Goal: Task Accomplishment & Management: Manage account settings

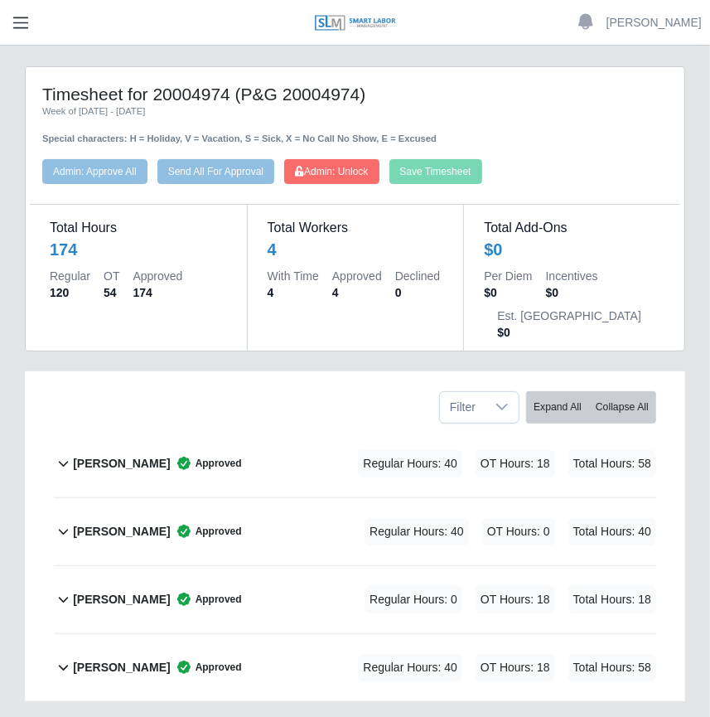
click at [31, 28] on span "button" at bounding box center [21, 22] width 22 height 19
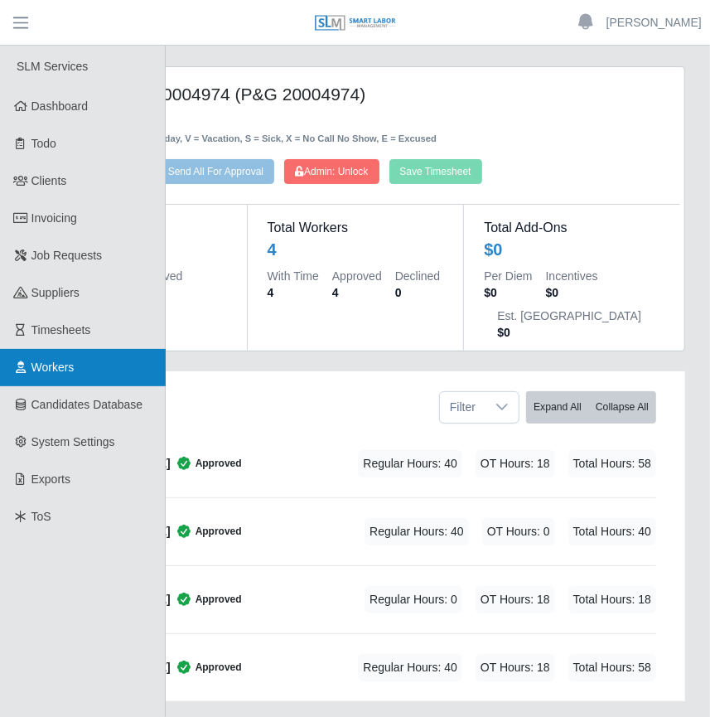
click at [73, 361] on span "Workers" at bounding box center [52, 366] width 43 height 13
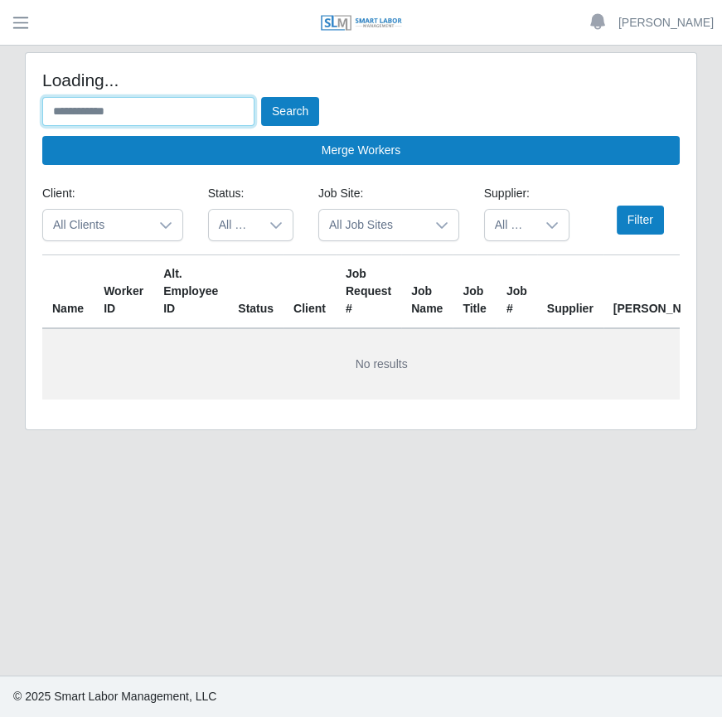
click at [219, 124] on input "text" at bounding box center [148, 111] width 212 height 29
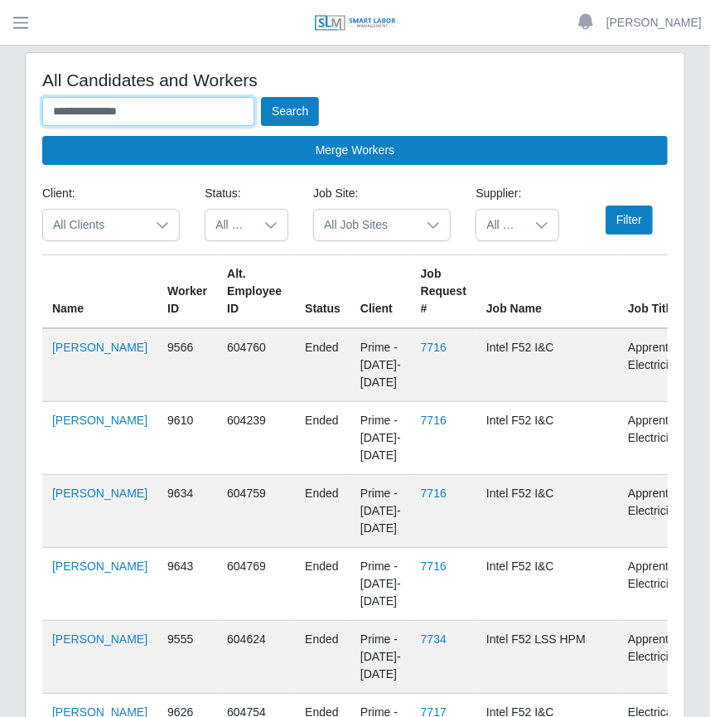
click at [261, 97] on button "Search" at bounding box center [290, 111] width 58 height 29
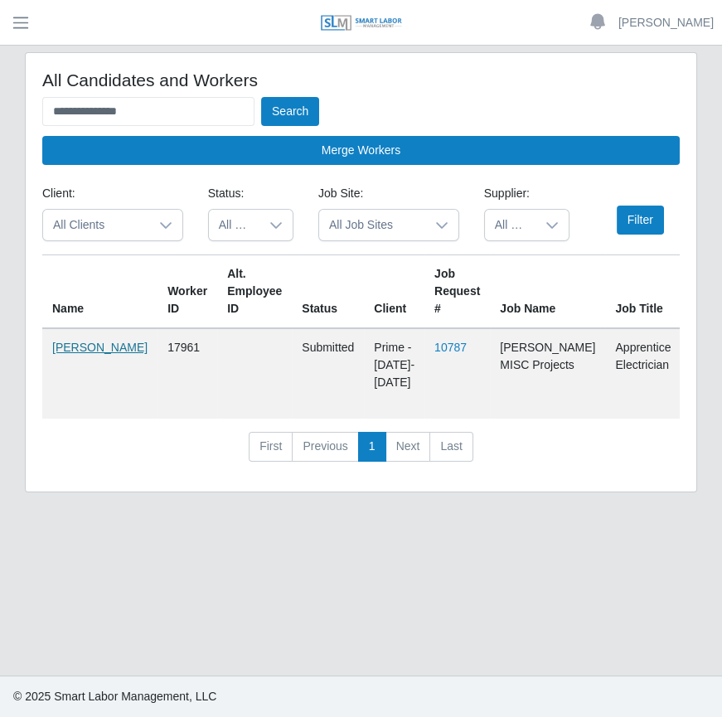
click at [83, 354] on link "[PERSON_NAME]" at bounding box center [99, 347] width 95 height 13
drag, startPoint x: 190, startPoint y: 108, endPoint x: -12, endPoint y: 105, distance: 201.4
click at [0, 105] on html "**********" at bounding box center [361, 358] width 722 height 717
type input "**********"
click at [261, 97] on button "Search" at bounding box center [290, 111] width 58 height 29
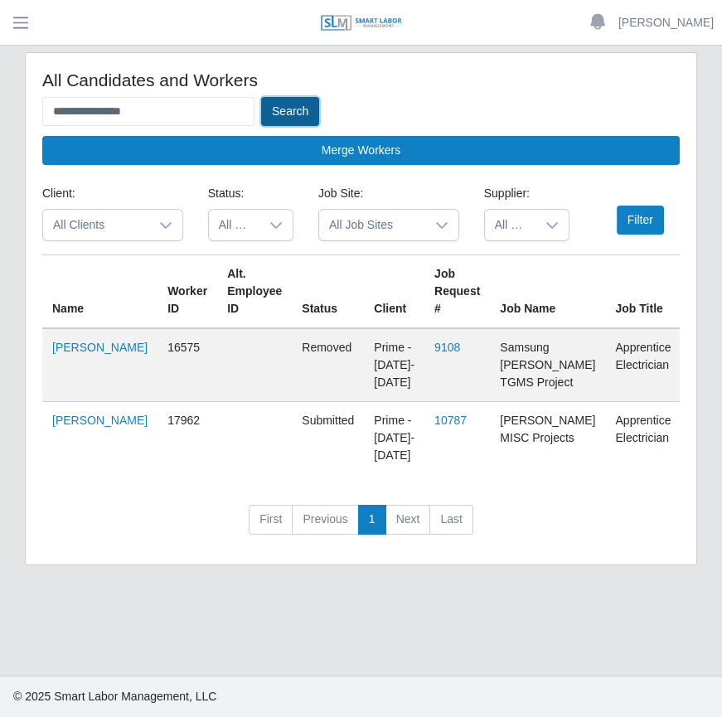
click at [282, 108] on button "Search" at bounding box center [290, 111] width 58 height 29
click at [434, 427] on link "10787" at bounding box center [450, 419] width 32 height 13
click at [72, 427] on link "Efrain Contreras Jaimes" at bounding box center [99, 419] width 95 height 13
drag, startPoint x: 108, startPoint y: 109, endPoint x: 20, endPoint y: 105, distance: 87.9
click at [19, 104] on div "**********" at bounding box center [360, 318] width 697 height 533
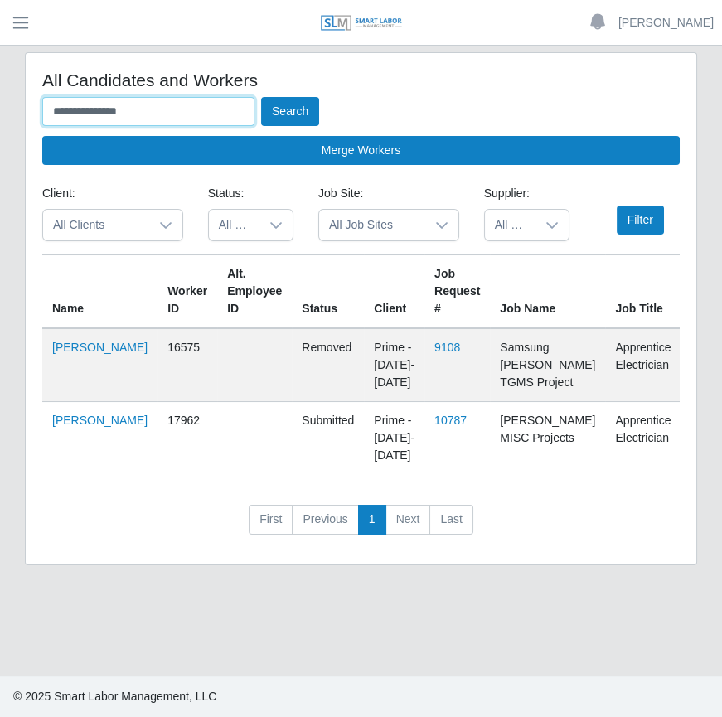
type input "**********"
click at [261, 97] on button "Search" at bounding box center [290, 111] width 58 height 29
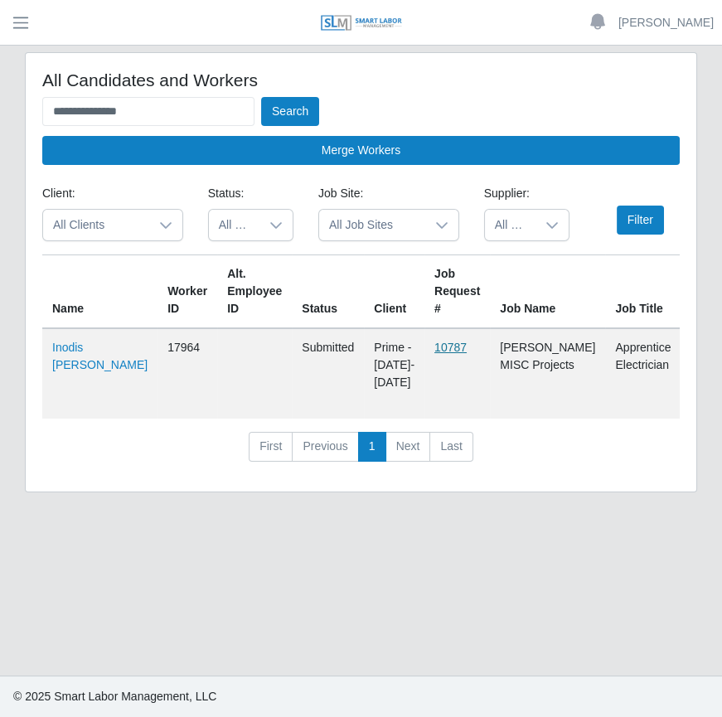
click at [434, 348] on link "10787" at bounding box center [450, 347] width 32 height 13
click at [75, 371] on link "Inodis Baptista Jaimes" at bounding box center [99, 356] width 95 height 31
click at [434, 346] on link "10787" at bounding box center [450, 347] width 32 height 13
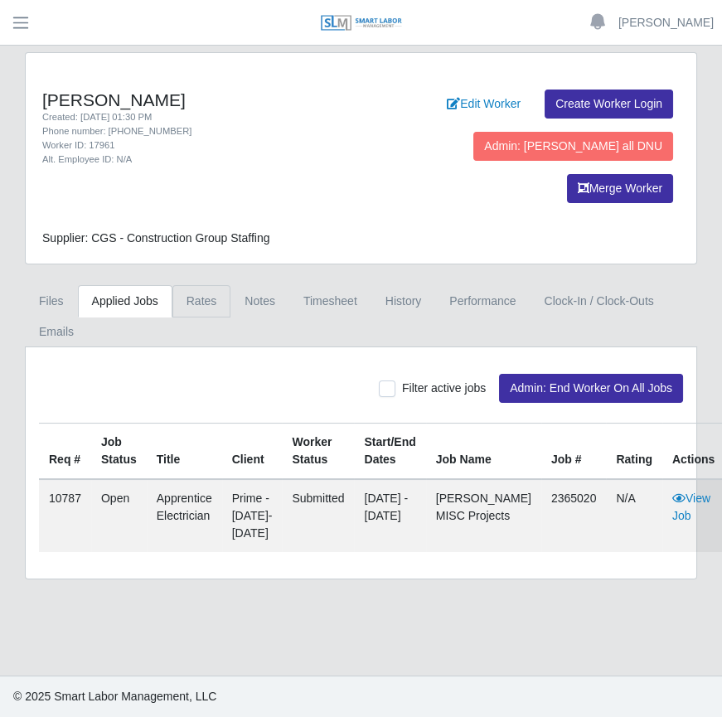
click at [190, 285] on link "Rates" at bounding box center [201, 301] width 59 height 32
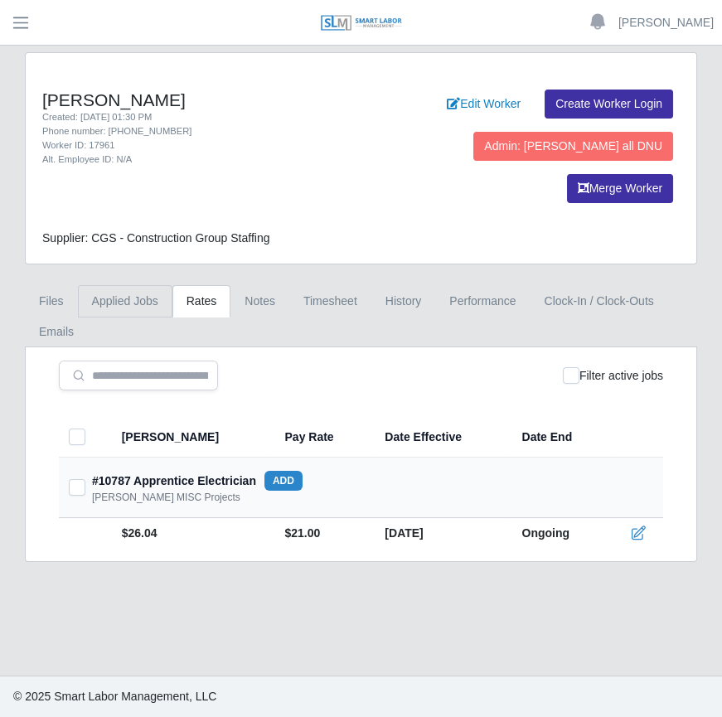
click at [126, 285] on link "Applied Jobs" at bounding box center [125, 301] width 94 height 32
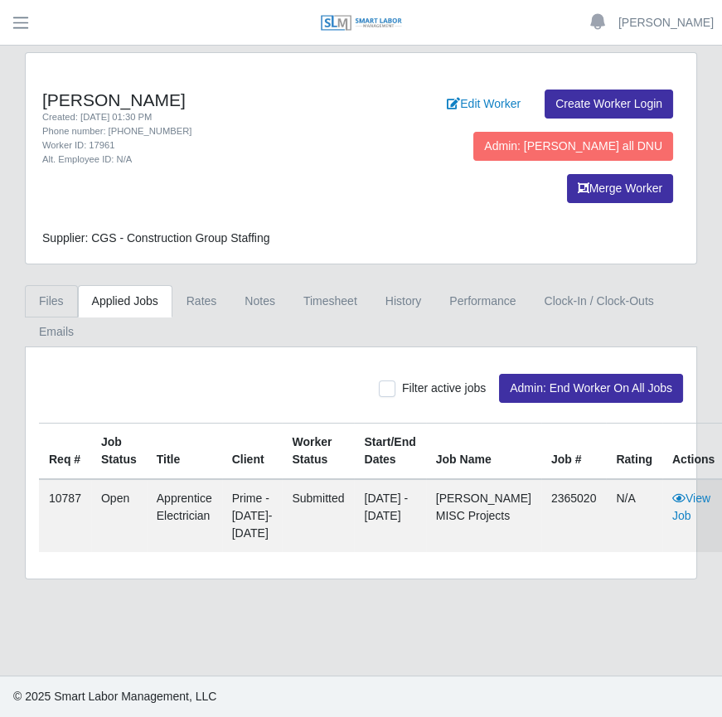
click at [47, 285] on link "Files" at bounding box center [51, 301] width 53 height 32
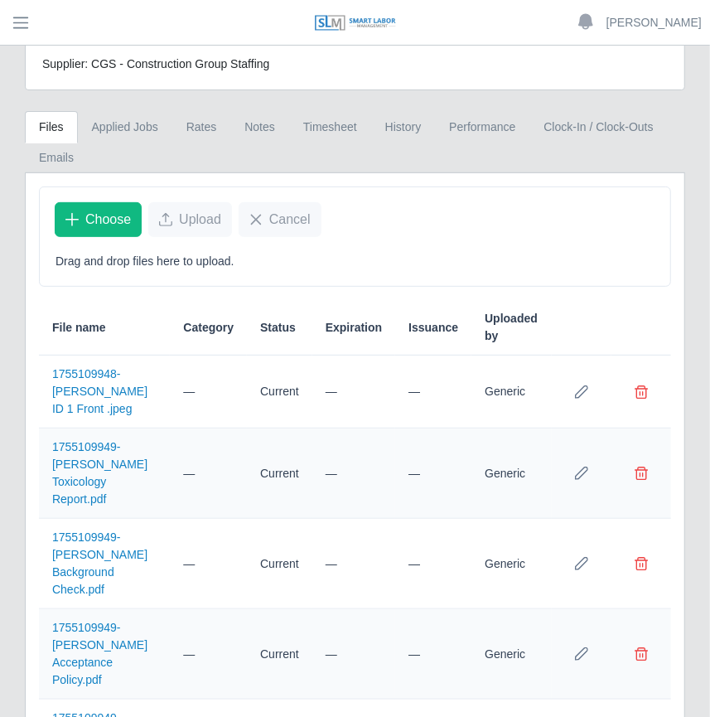
scroll to position [171, 0]
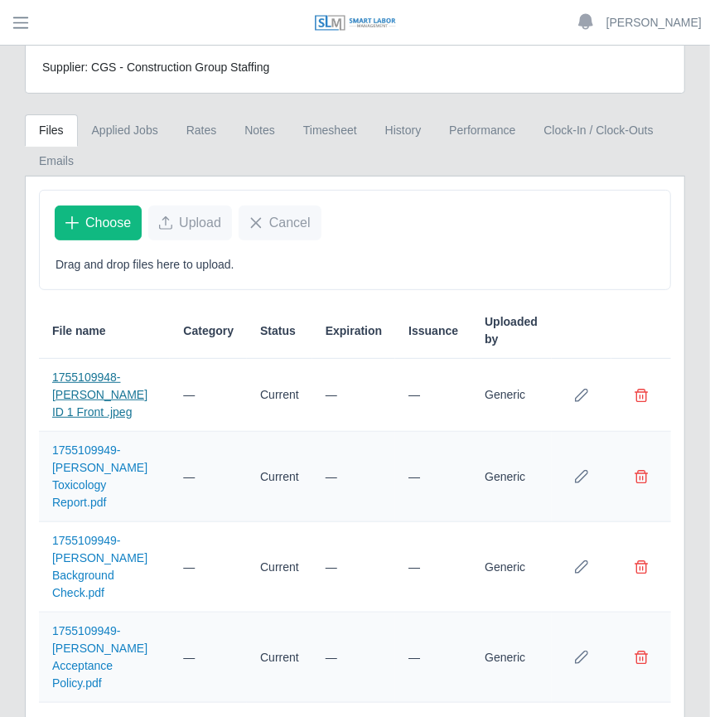
click at [99, 370] on link "1755109948-Laddy Rebolledo ID 1 Front .jpeg" at bounding box center [99, 394] width 95 height 48
click at [106, 432] on td "1755109949-Laddy Rebolledo Toxicology Report.pdf" at bounding box center [104, 477] width 131 height 90
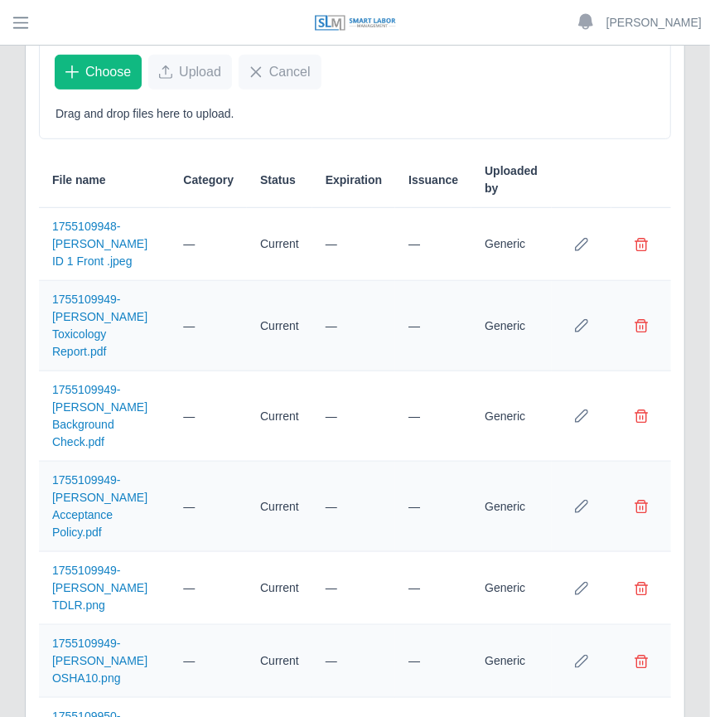
scroll to position [397, 0]
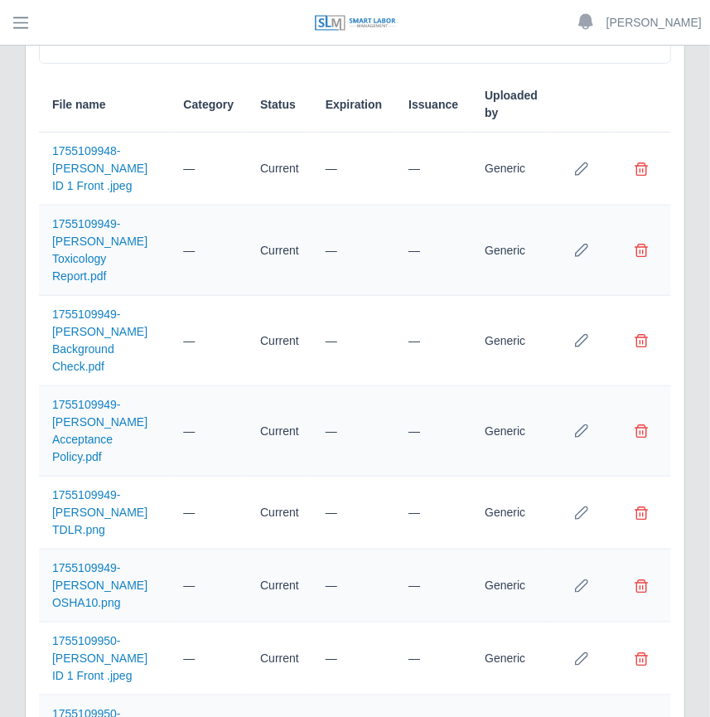
click at [76, 549] on td "1755109949-Laddy Rebollero OSHA10.png" at bounding box center [104, 585] width 131 height 73
click at [82, 561] on link "1755109949-Laddy Rebollero OSHA10.png" at bounding box center [99, 585] width 95 height 48
click at [112, 488] on link "1755109949-Laddy Rebolledo TDLR.png" at bounding box center [99, 512] width 95 height 48
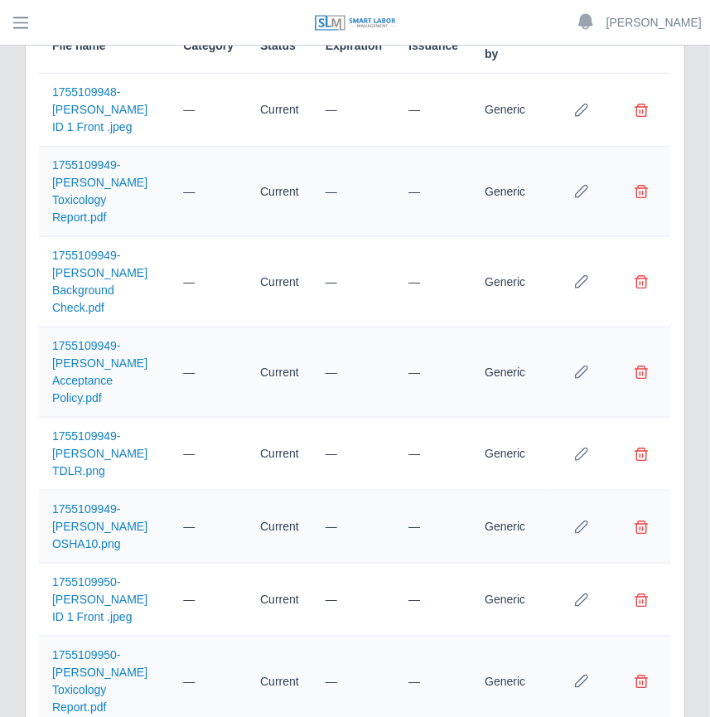
scroll to position [547, 0]
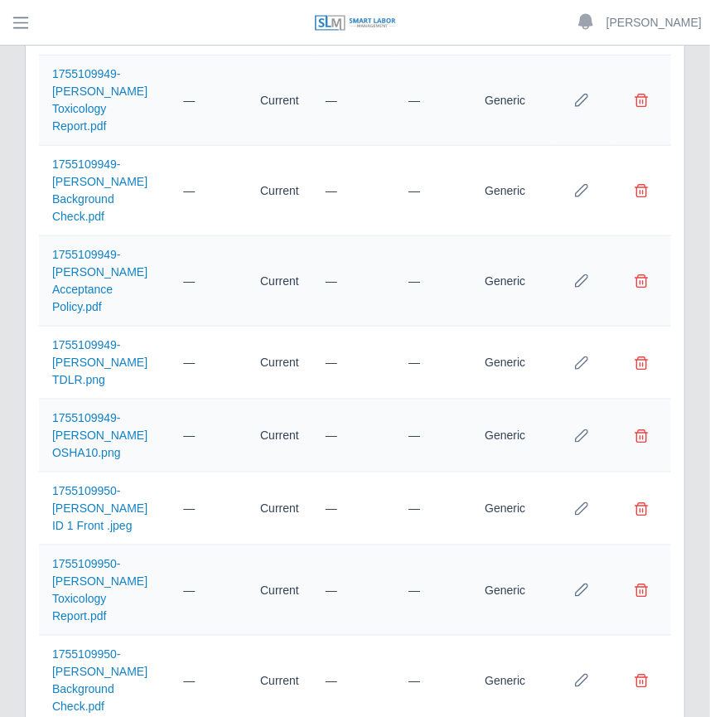
click at [103, 647] on link "1755109950-Laddy Rebolledo Background Check.pdf" at bounding box center [99, 679] width 95 height 65
click at [104, 557] on link "1755109950-Laddy Rebolledo Toxicology Report.pdf" at bounding box center [99, 589] width 95 height 65
click at [123, 484] on link "1755109950-Laddy Rebolledo ID 1 Front .jpeg" at bounding box center [99, 508] width 95 height 48
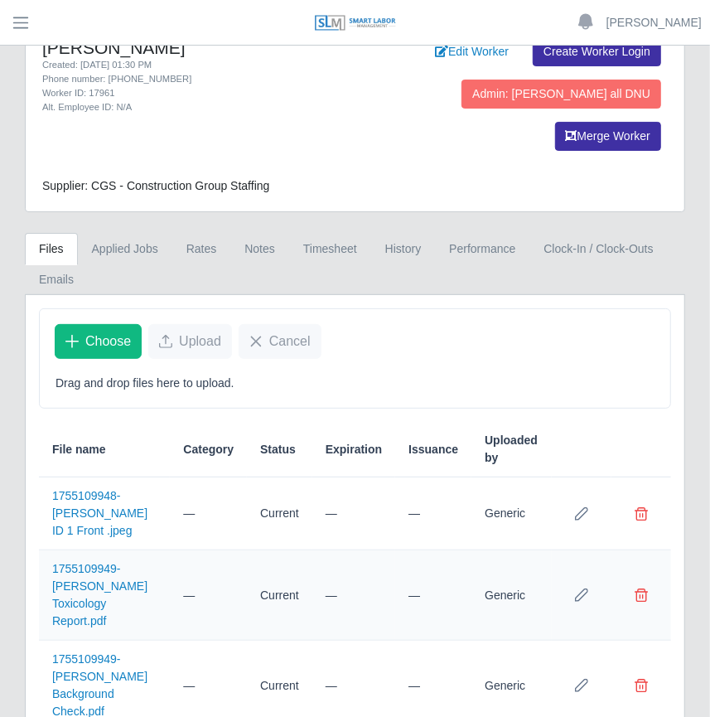
scroll to position [0, 0]
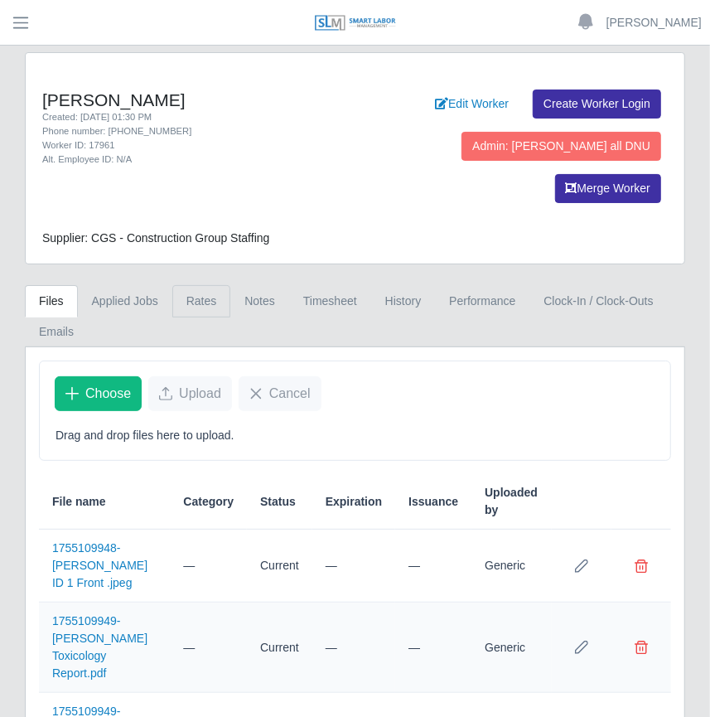
click at [184, 285] on link "Rates" at bounding box center [201, 301] width 59 height 32
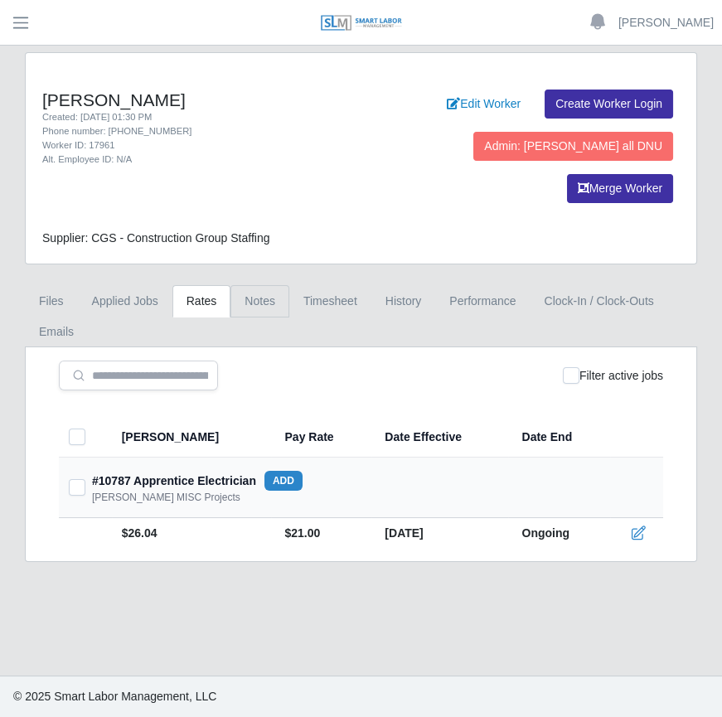
click at [244, 285] on link "Notes" at bounding box center [259, 301] width 59 height 32
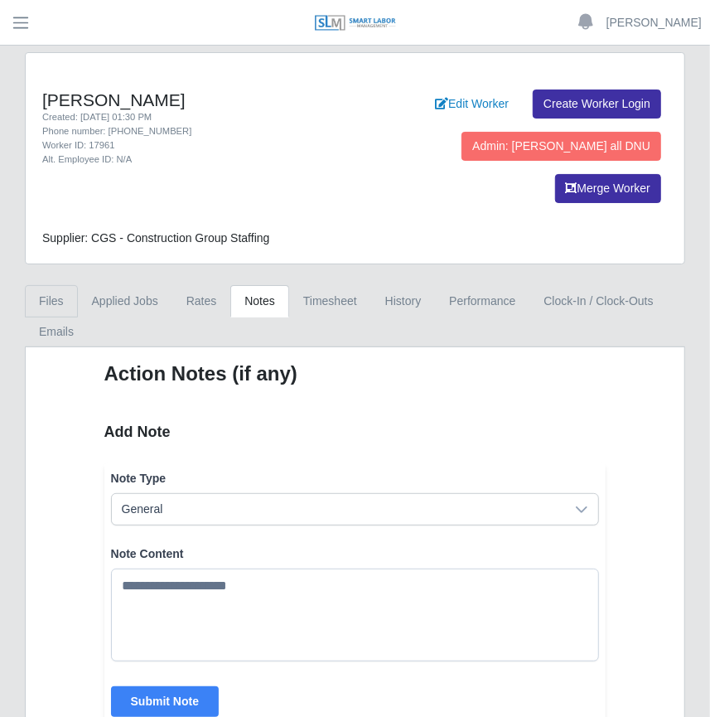
click at [68, 285] on link "Files" at bounding box center [51, 301] width 53 height 32
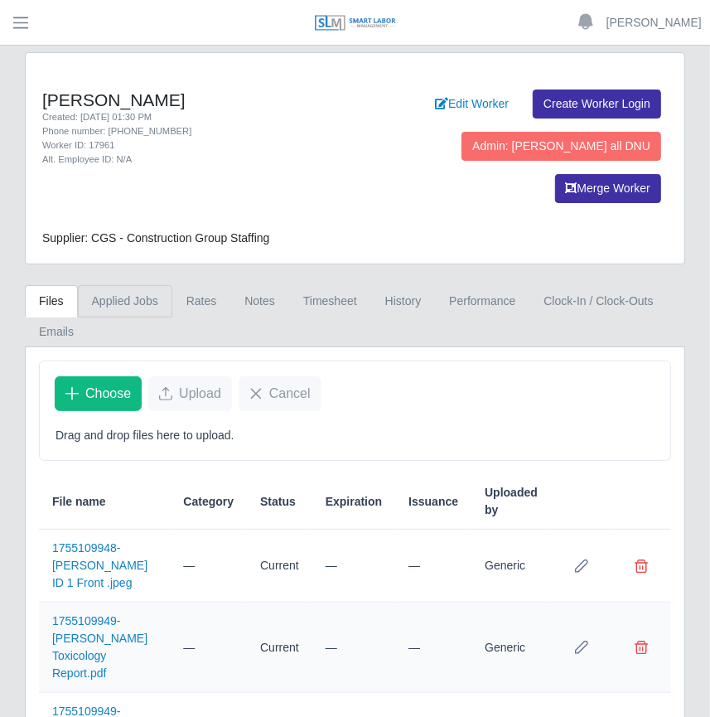
click at [134, 285] on link "Applied Jobs" at bounding box center [125, 301] width 94 height 32
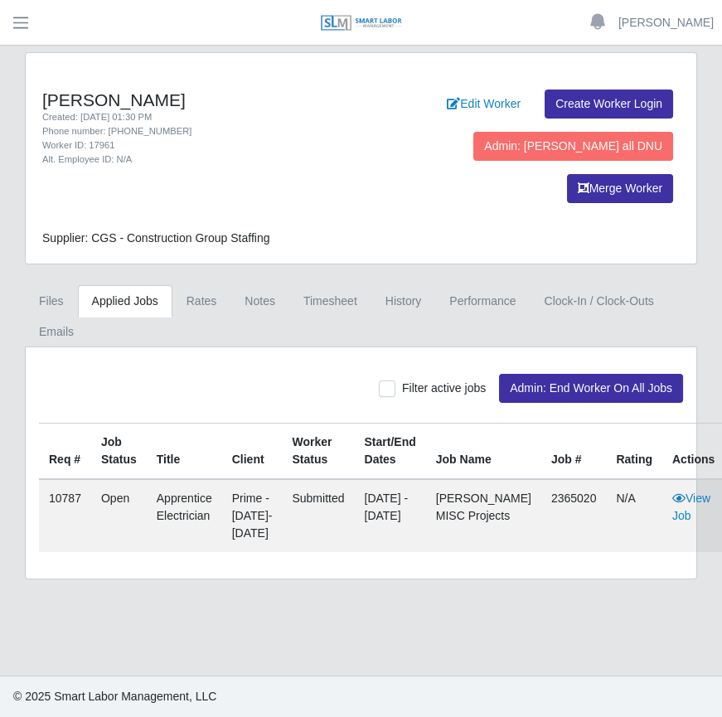
click at [131, 285] on link "Applied Jobs" at bounding box center [125, 301] width 94 height 32
click at [184, 285] on link "Rates" at bounding box center [201, 301] width 59 height 32
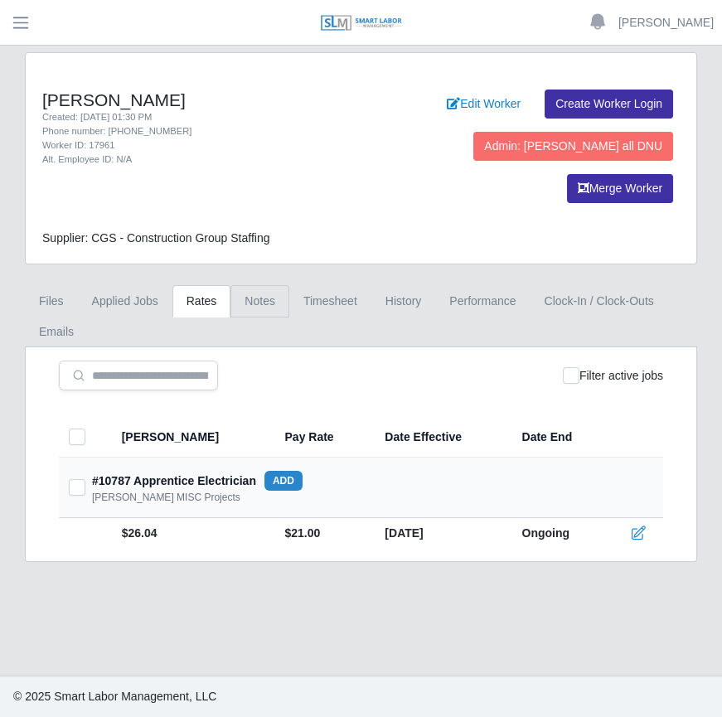
click at [247, 285] on link "Notes" at bounding box center [259, 301] width 59 height 32
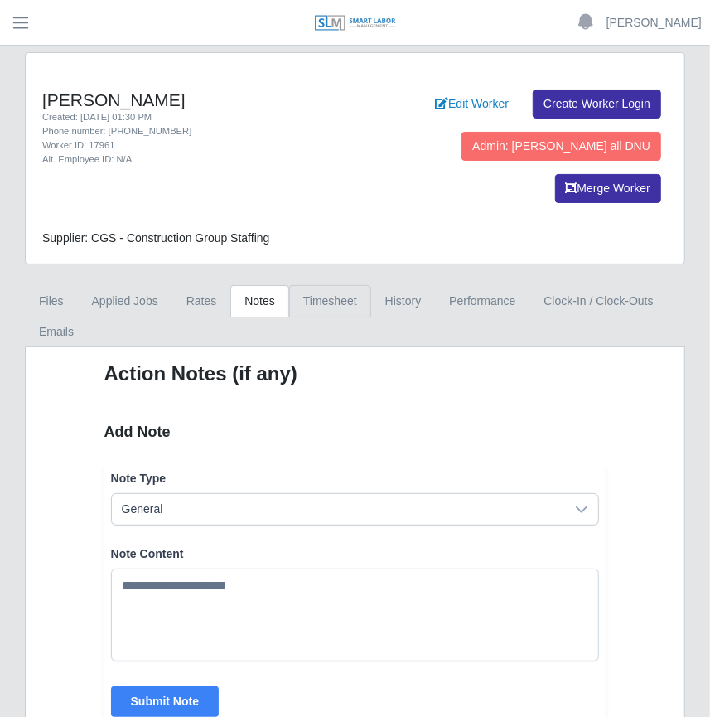
click at [303, 285] on link "Timesheet" at bounding box center [330, 301] width 82 height 32
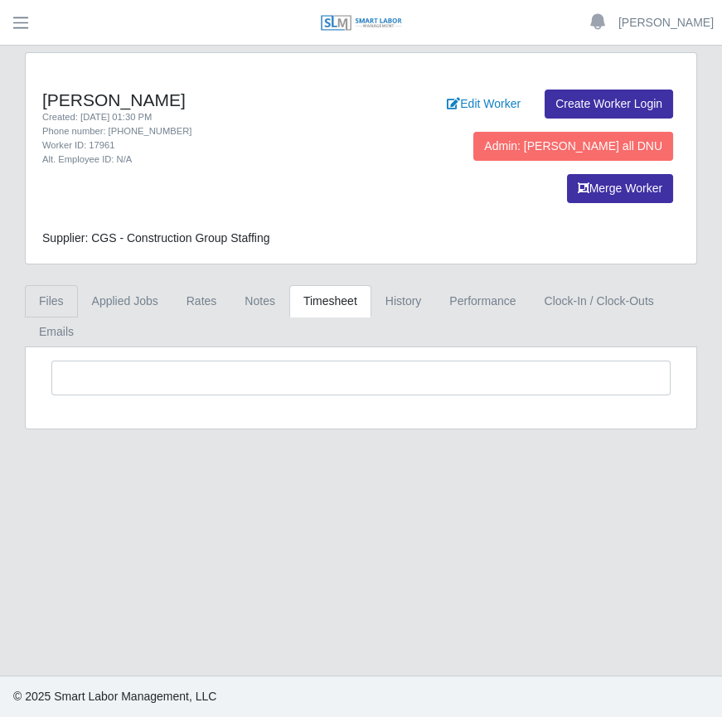
click at [66, 285] on link "Files" at bounding box center [51, 301] width 53 height 32
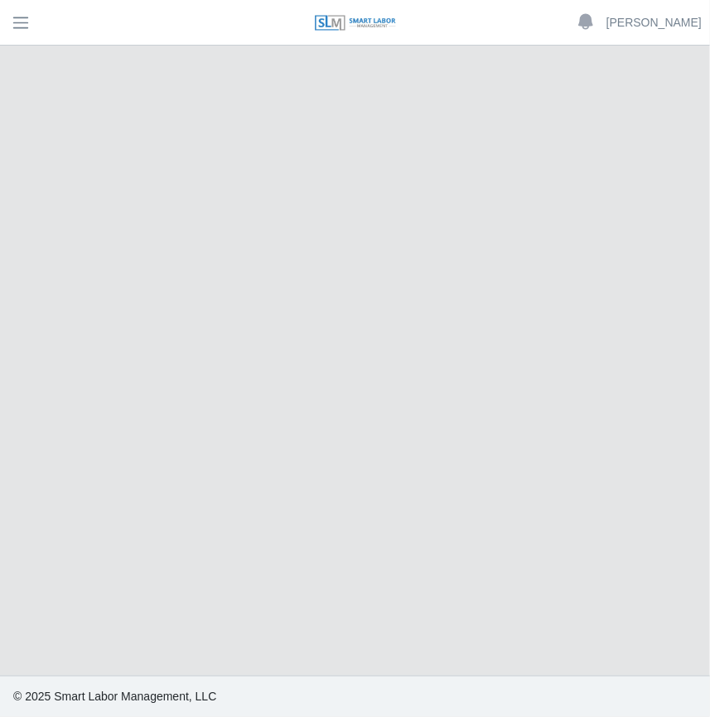
select select "****"
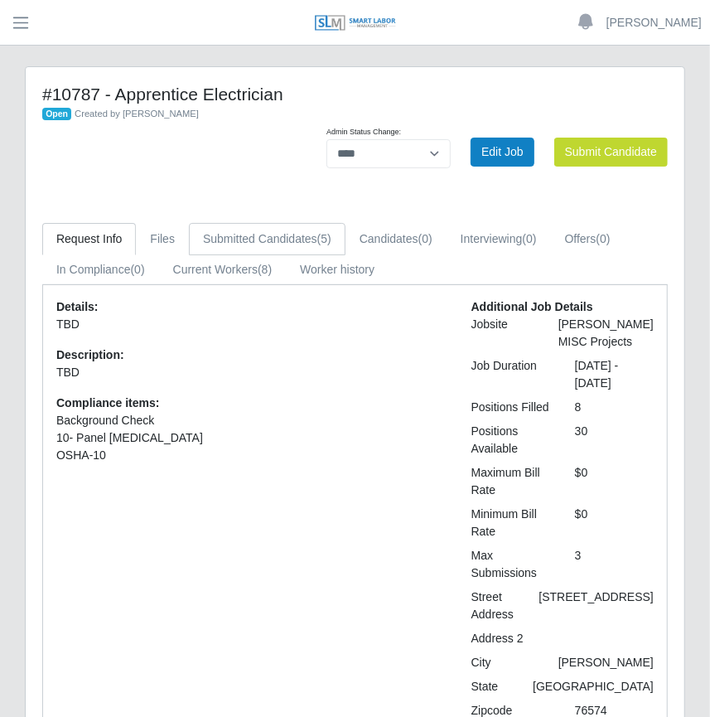
click at [228, 241] on link "Submitted Candidates (5)" at bounding box center [267, 239] width 157 height 32
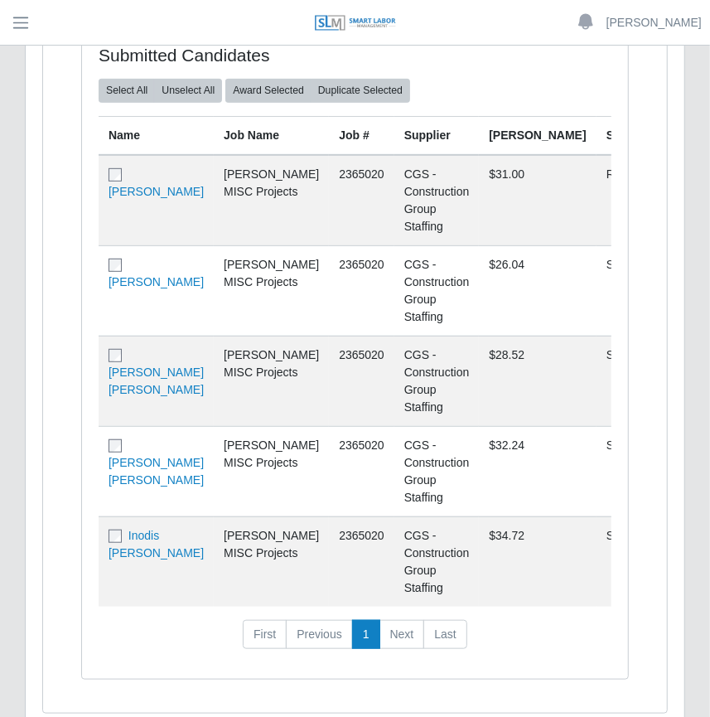
scroll to position [301, 0]
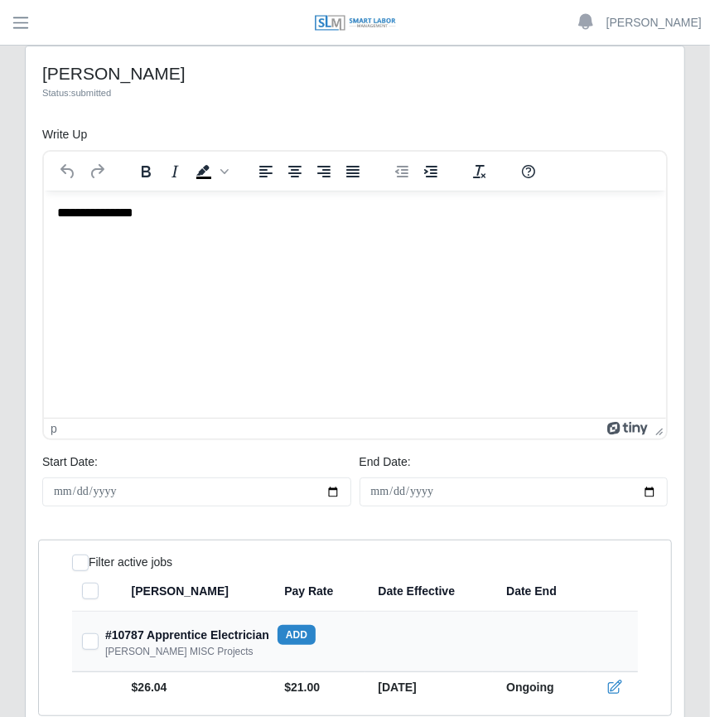
drag, startPoint x: 172, startPoint y: 215, endPoint x: 156, endPoint y: 216, distance: 16.7
click at [160, 216] on p "**********" at bounding box center [354, 213] width 597 height 18
drag, startPoint x: 156, startPoint y: 216, endPoint x: 108, endPoint y: 214, distance: 48.1
click at [104, 214] on p "**********" at bounding box center [354, 213] width 597 height 18
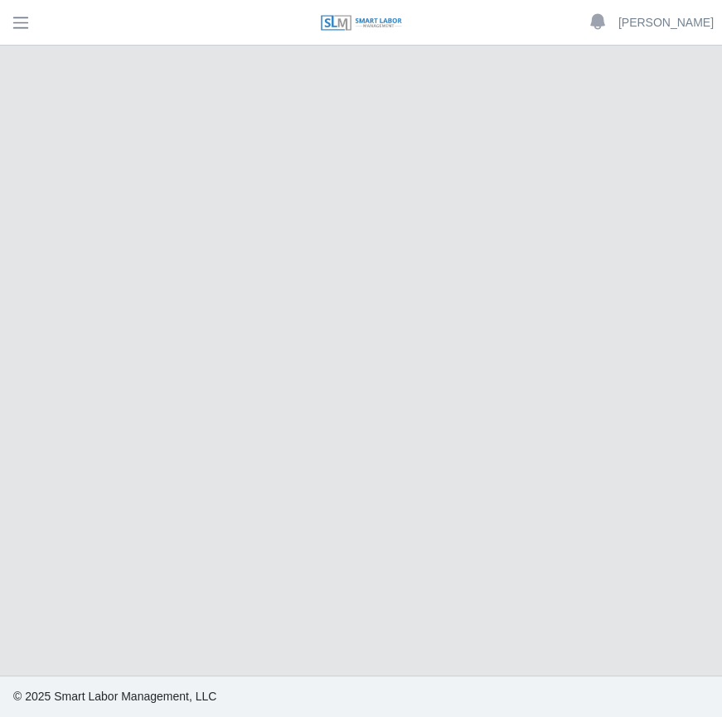
select select "****"
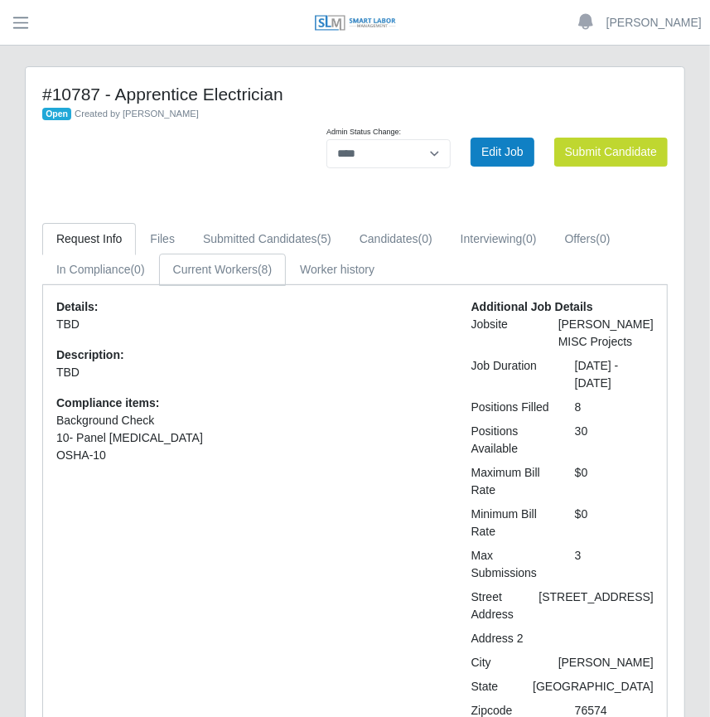
click at [252, 279] on link "Current Workers (8)" at bounding box center [223, 270] width 128 height 32
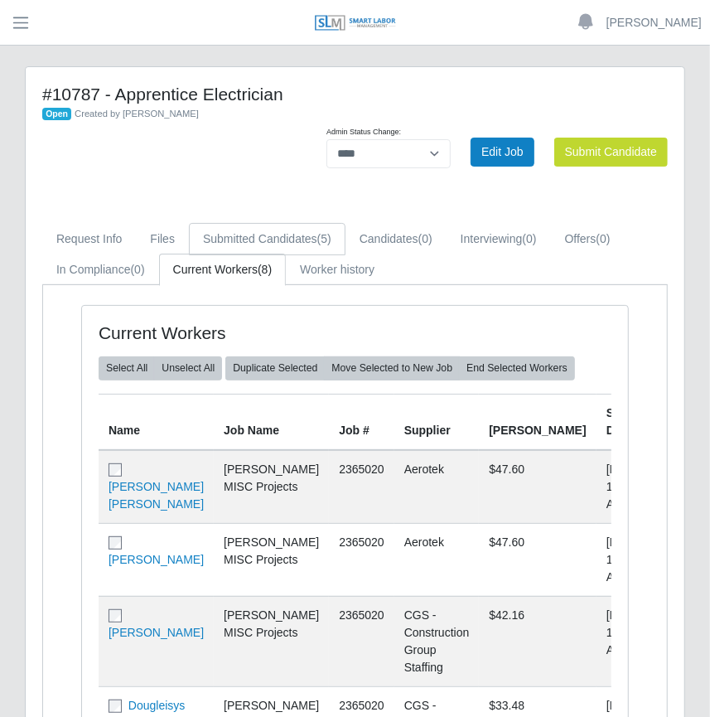
click at [297, 249] on link "Submitted Candidates (5)" at bounding box center [267, 239] width 157 height 32
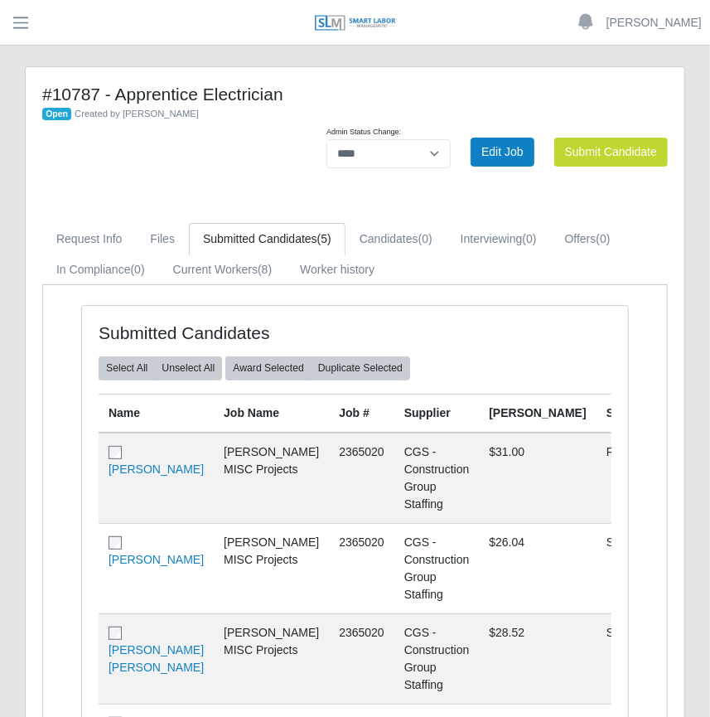
scroll to position [225, 0]
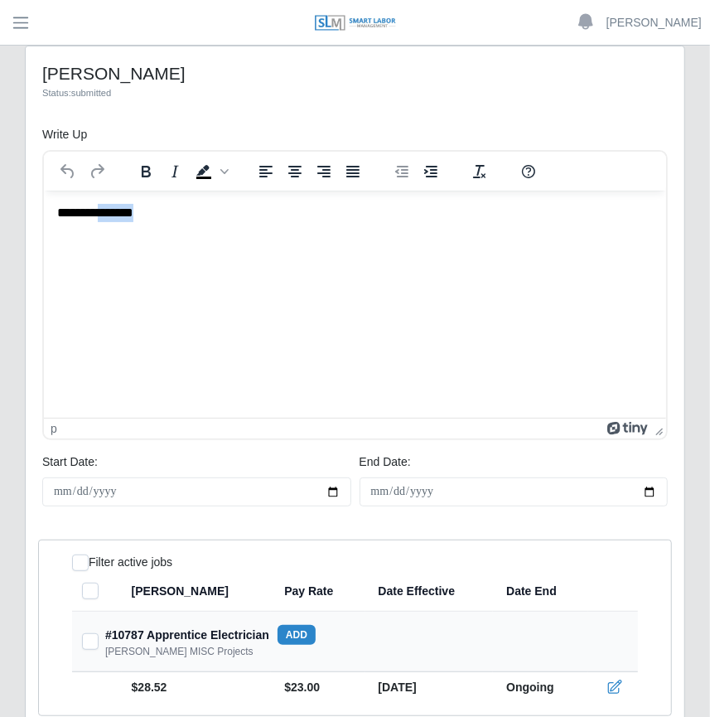
drag, startPoint x: 169, startPoint y: 218, endPoint x: 99, endPoint y: 215, distance: 70.5
click at [99, 215] on p "**********" at bounding box center [354, 213] width 597 height 18
copy p "*******"
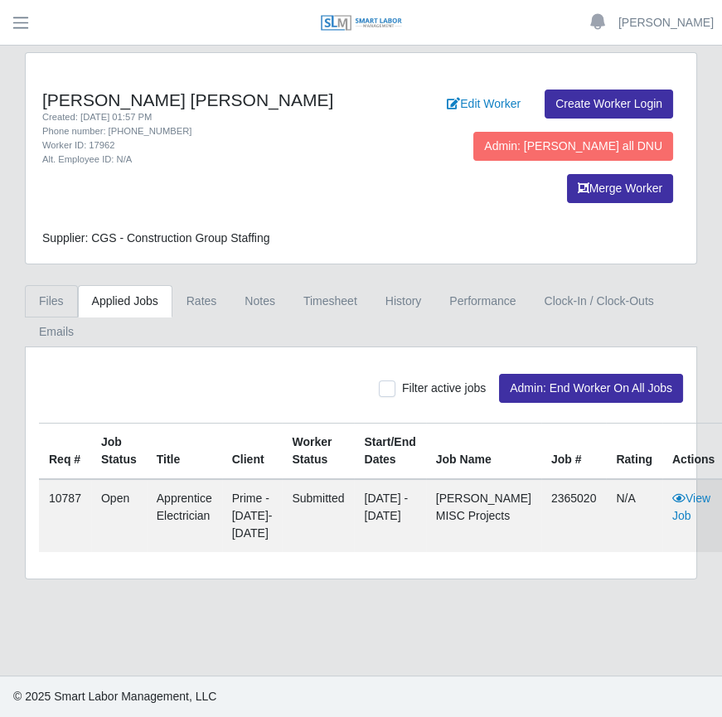
click at [64, 285] on link "Files" at bounding box center [51, 301] width 53 height 32
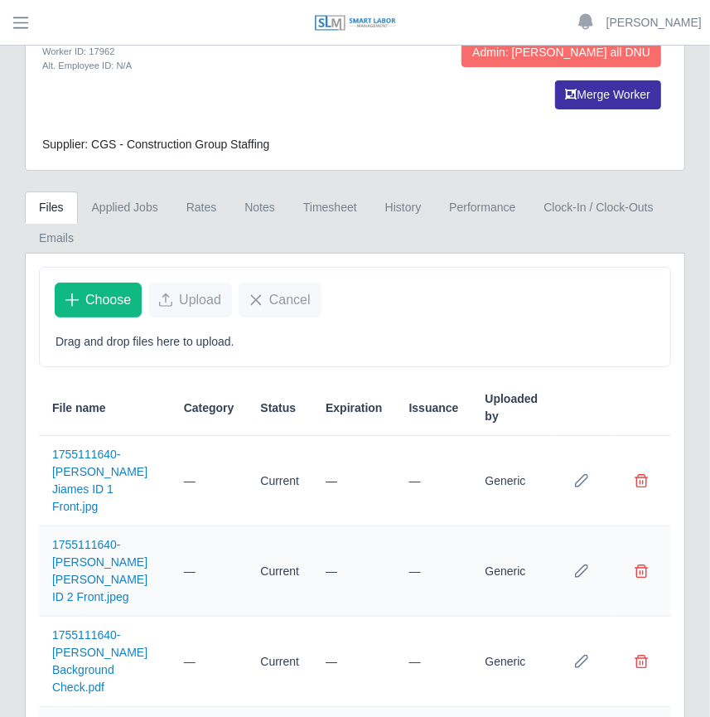
scroll to position [225, 0]
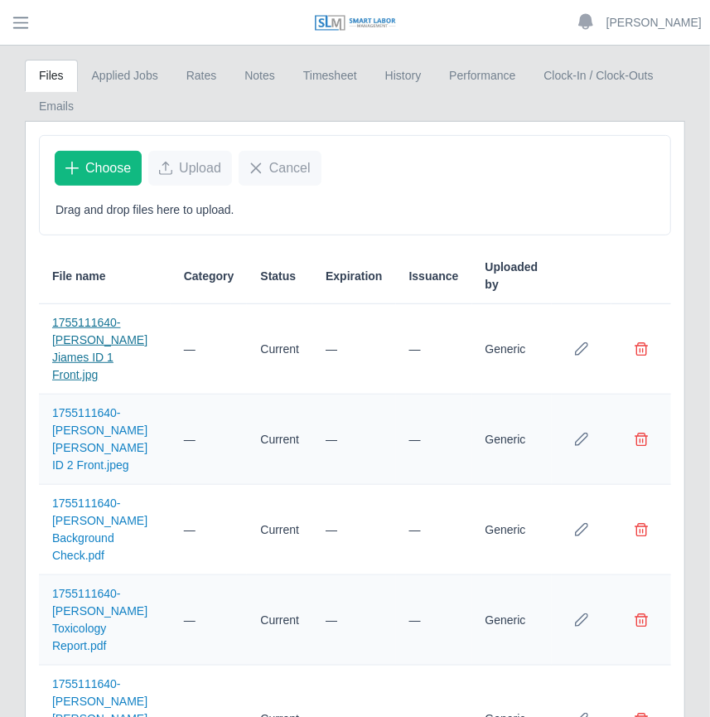
click at [99, 316] on link "1755111640-[PERSON_NAME] Jiames ID 1 Front.jpg" at bounding box center [99, 348] width 95 height 65
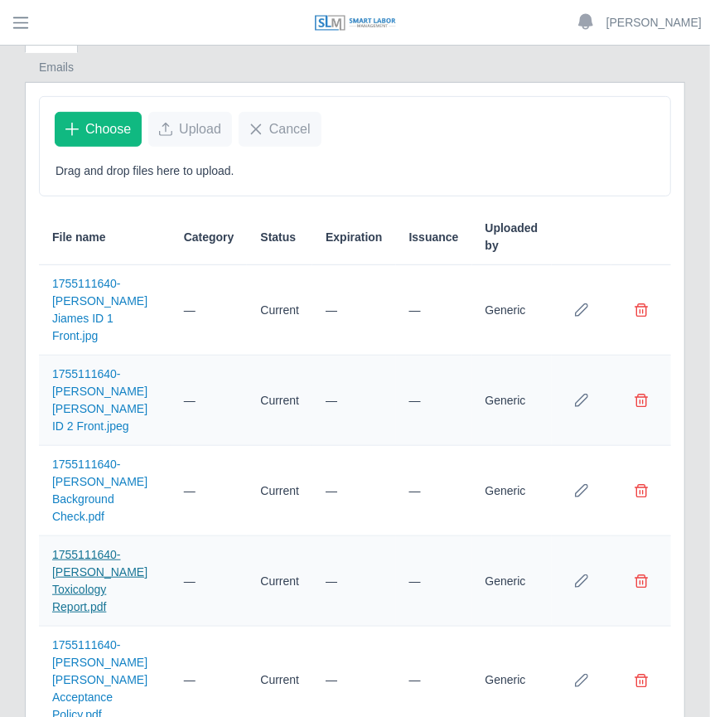
scroll to position [298, 0]
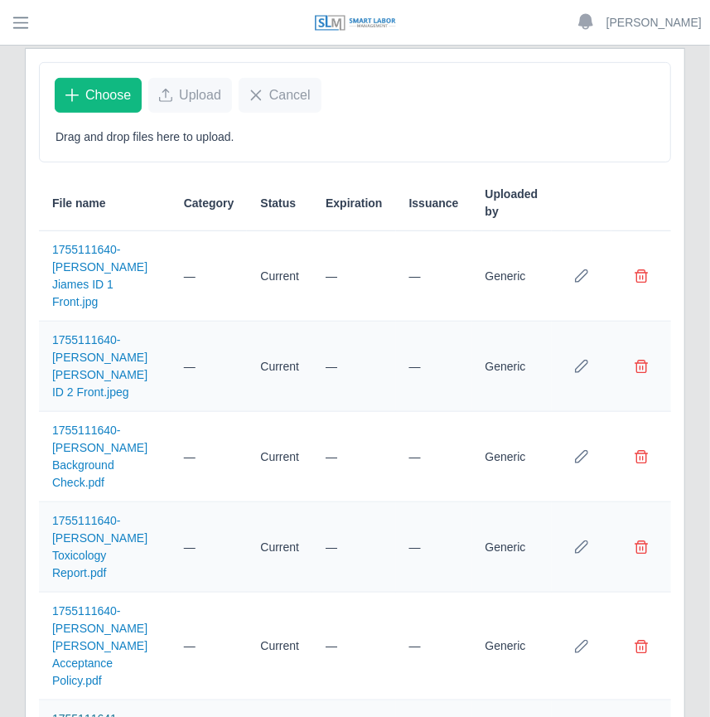
click at [118, 604] on link "1755111640-Efrain A Contreras Jaimes Acceptance Policy.pdf" at bounding box center [99, 645] width 95 height 83
click at [105, 423] on link "1755111640-Efrain Contreras Background Check.pdf" at bounding box center [99, 455] width 95 height 65
click at [92, 514] on link "1755111640-Efrain Contreras Toxicology Report.pdf" at bounding box center [99, 546] width 95 height 65
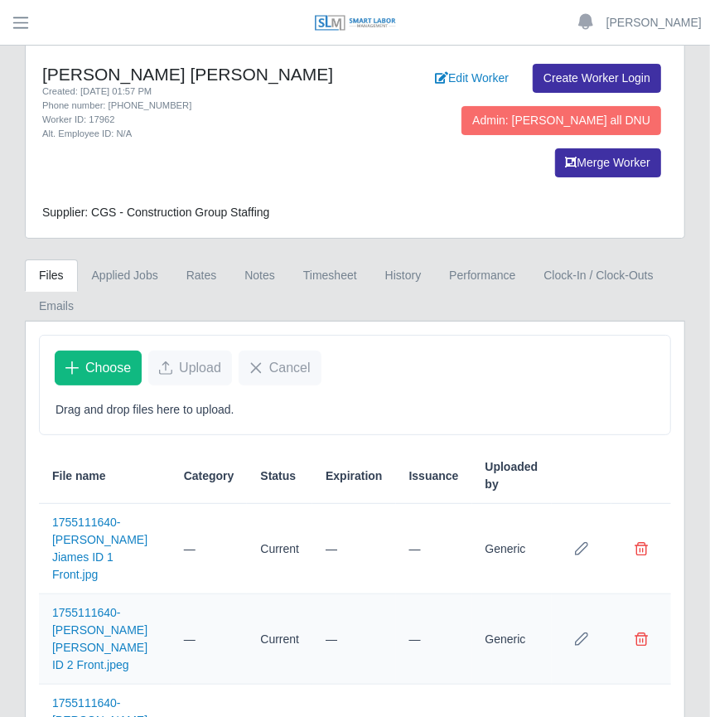
scroll to position [0, 0]
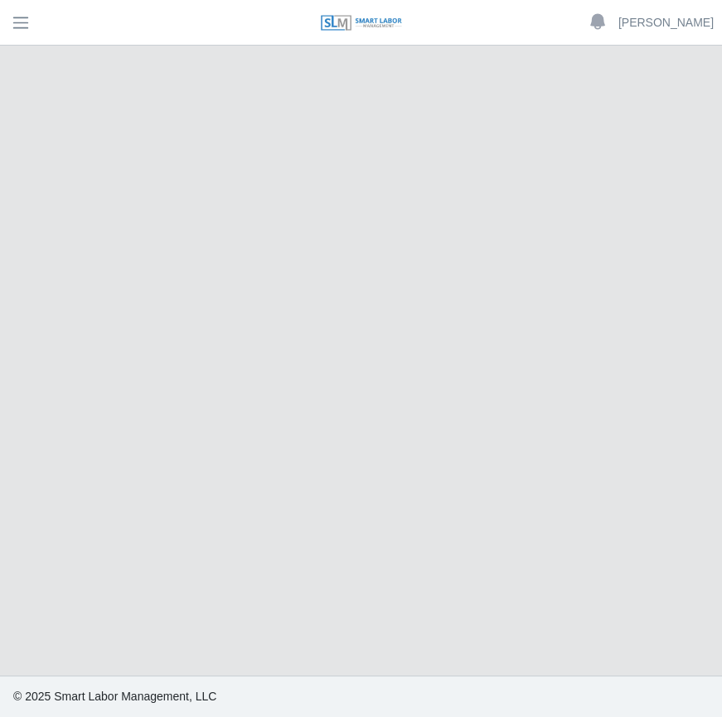
select select "****"
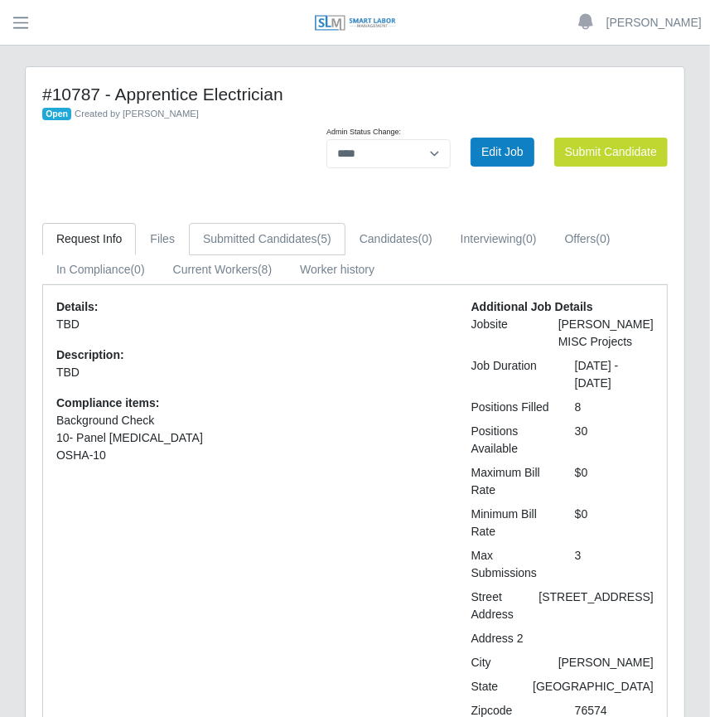
click at [285, 241] on link "Submitted Candidates (5)" at bounding box center [267, 239] width 157 height 32
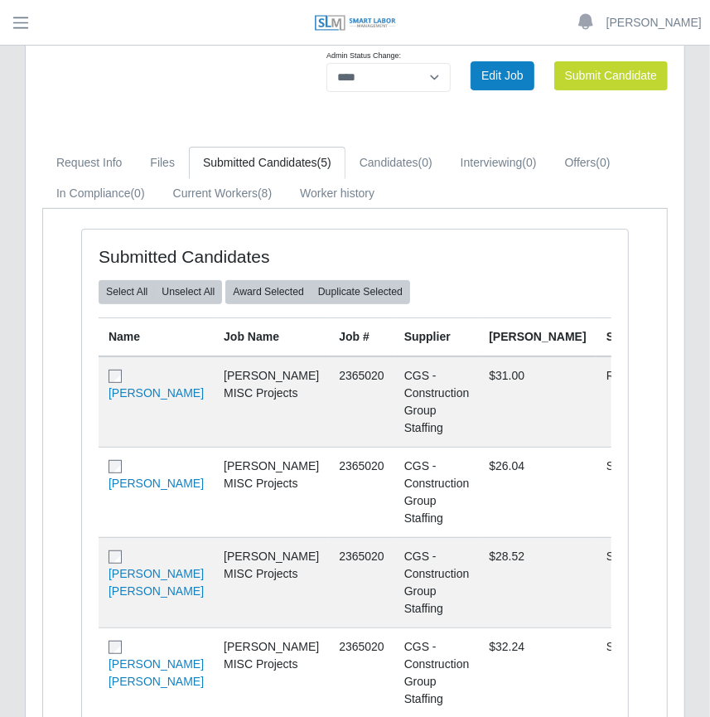
scroll to position [225, 0]
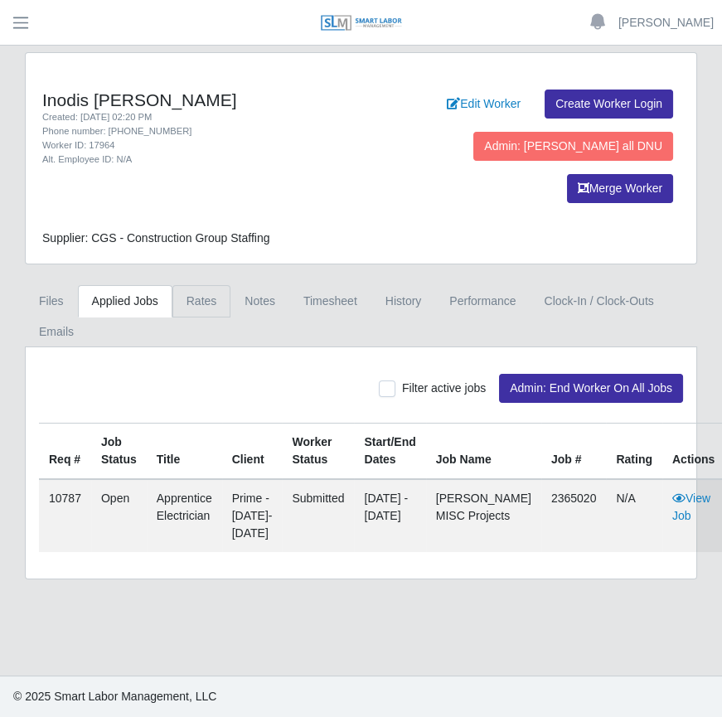
click at [181, 285] on link "Rates" at bounding box center [201, 301] width 59 height 32
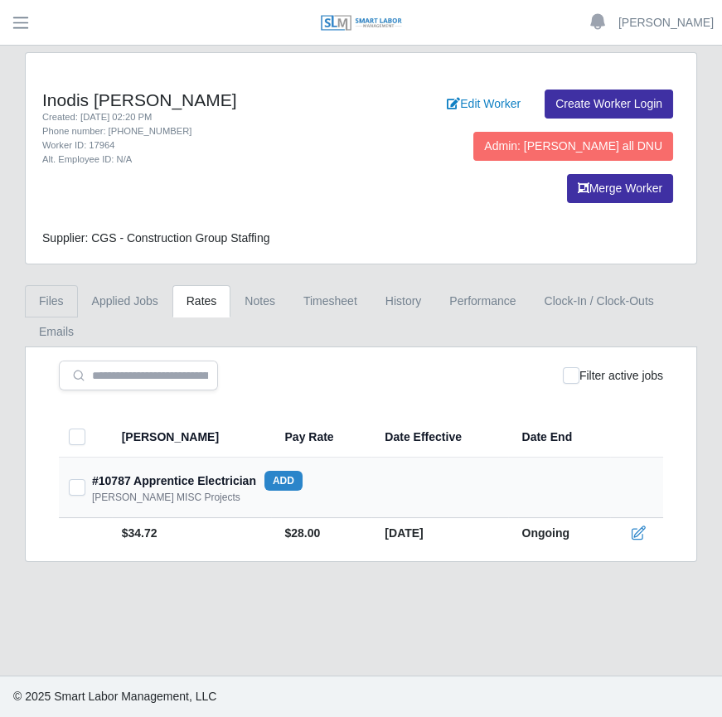
click at [61, 285] on link "Files" at bounding box center [51, 301] width 53 height 32
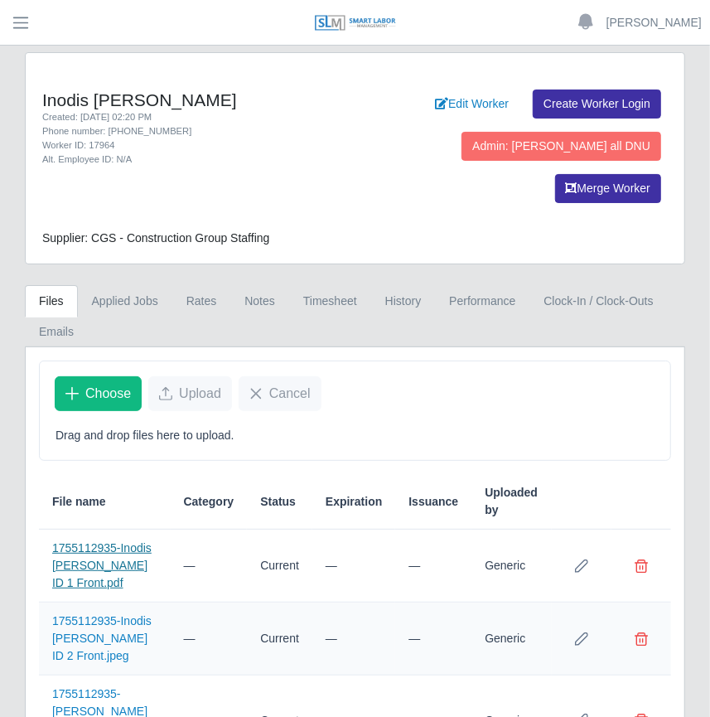
click at [118, 541] on link "1755112935-Inodis Baptista ID 1 Front.pdf" at bounding box center [101, 565] width 99 height 48
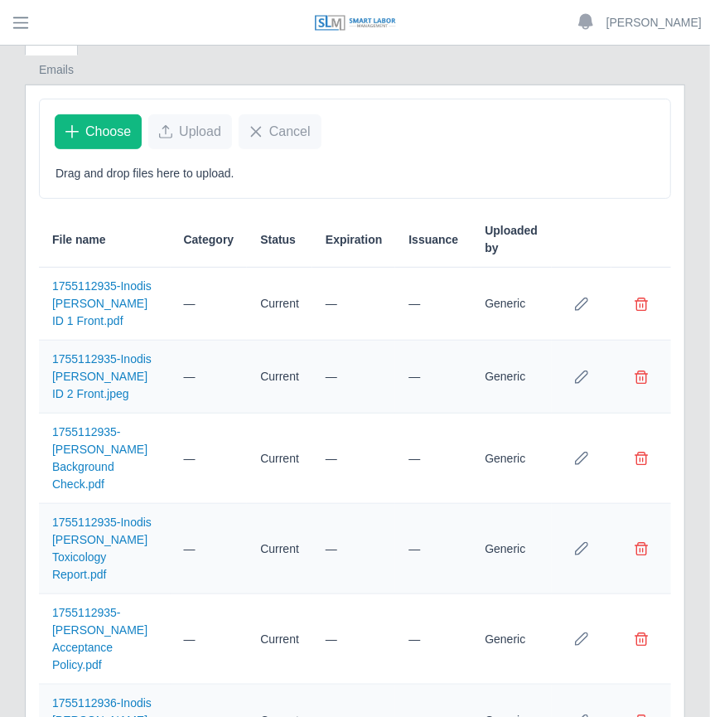
scroll to position [282, 0]
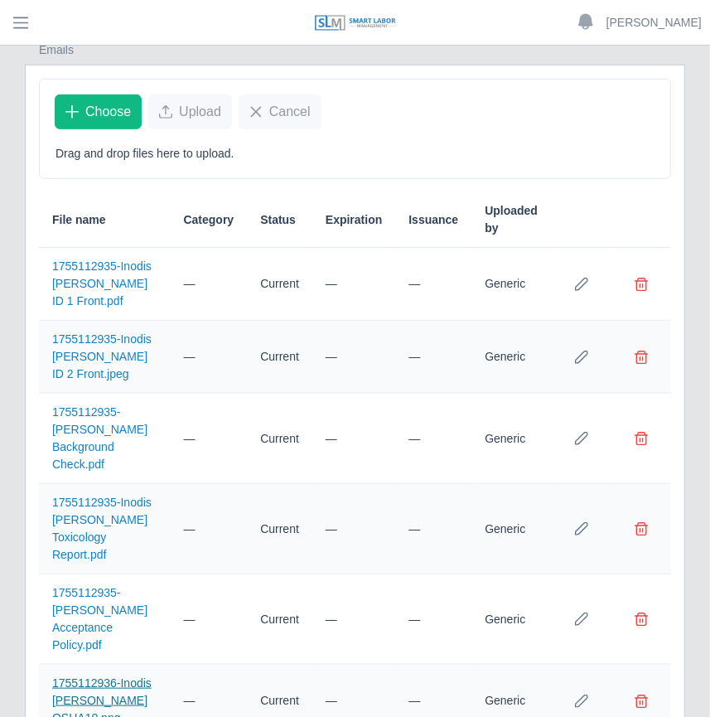
click at [131, 676] on link "1755112936-Inodis Baptista OSHA10.png" at bounding box center [101, 700] width 99 height 48
drag, startPoint x: 109, startPoint y: 633, endPoint x: 82, endPoint y: 625, distance: 27.8
click at [85, 574] on td "1755112935-Inodis Baptista Acceptance Policy.pdf" at bounding box center [105, 619] width 132 height 90
click at [82, 586] on link "1755112935-Inodis Baptista Acceptance Policy.pdf" at bounding box center [99, 618] width 95 height 65
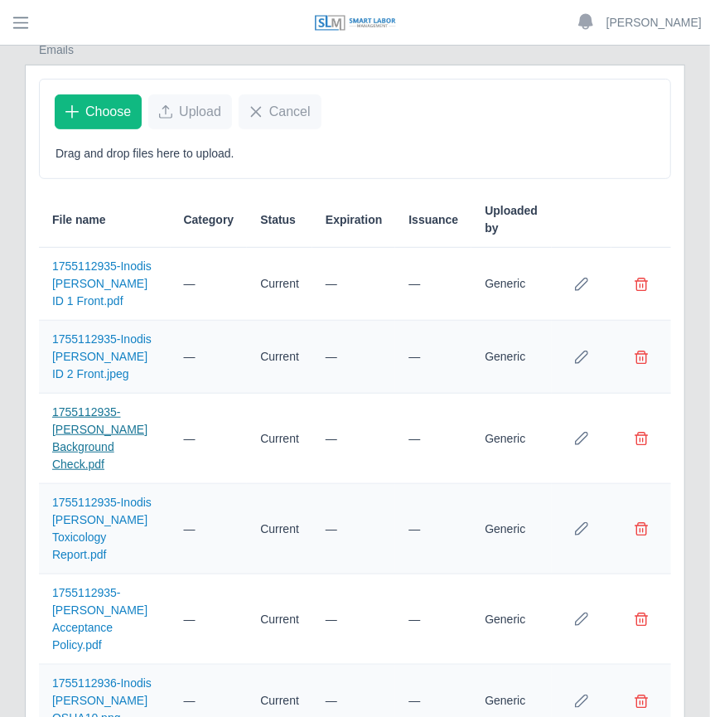
click at [118, 405] on link "1755112935-Inodis Baptista Background Check.pdf" at bounding box center [99, 437] width 95 height 65
click at [101, 496] on link "1755112935-Inodis Baptista Toxicology Report.pdf" at bounding box center [101, 528] width 99 height 65
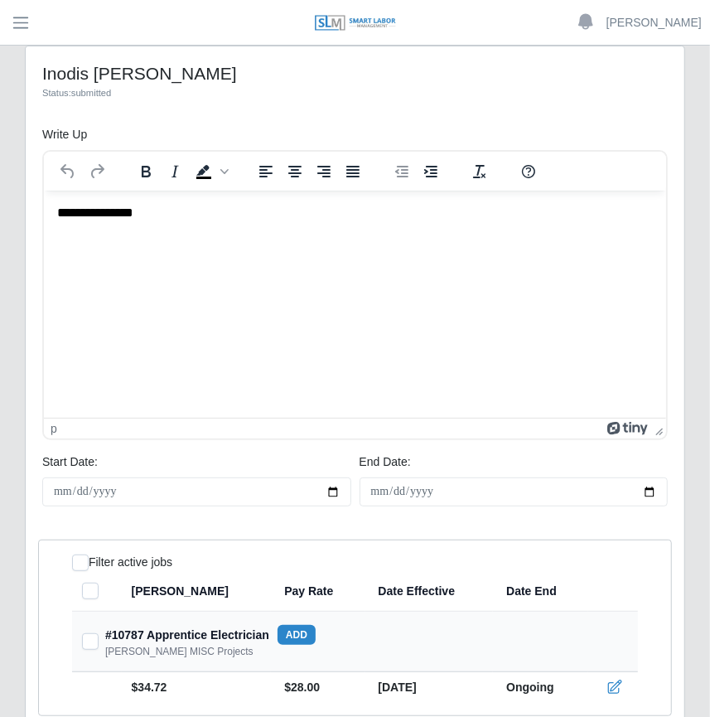
drag, startPoint x: 192, startPoint y: 222, endPoint x: 113, endPoint y: 216, distance: 79.8
click at [99, 214] on html "**********" at bounding box center [354, 213] width 622 height 45
drag, startPoint x: 151, startPoint y: 215, endPoint x: 97, endPoint y: 214, distance: 53.9
click at [97, 214] on p "**********" at bounding box center [354, 213] width 597 height 18
copy p "*******"
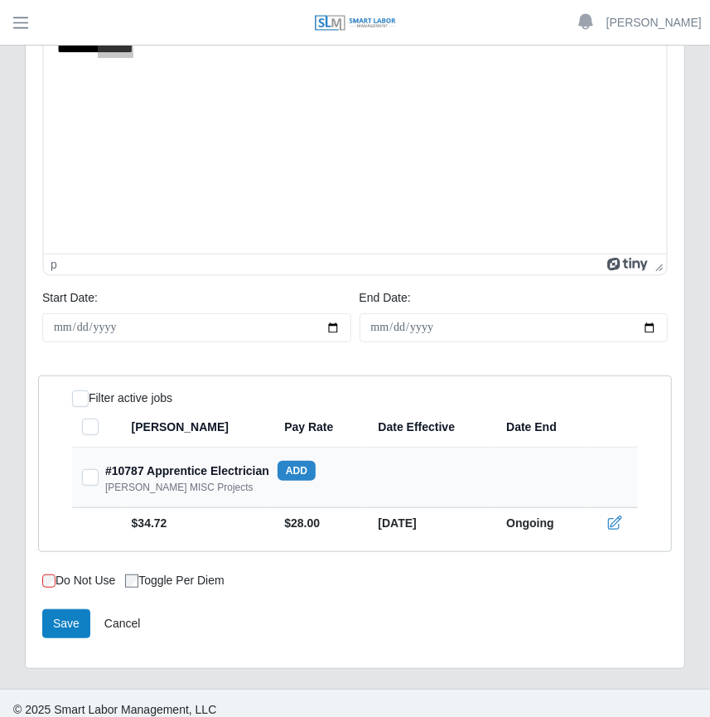
scroll to position [176, 0]
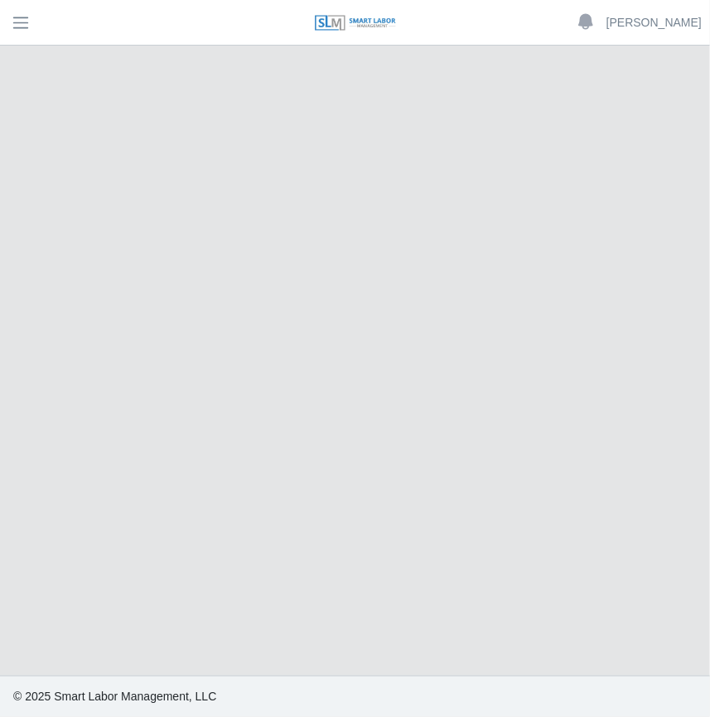
select select "****"
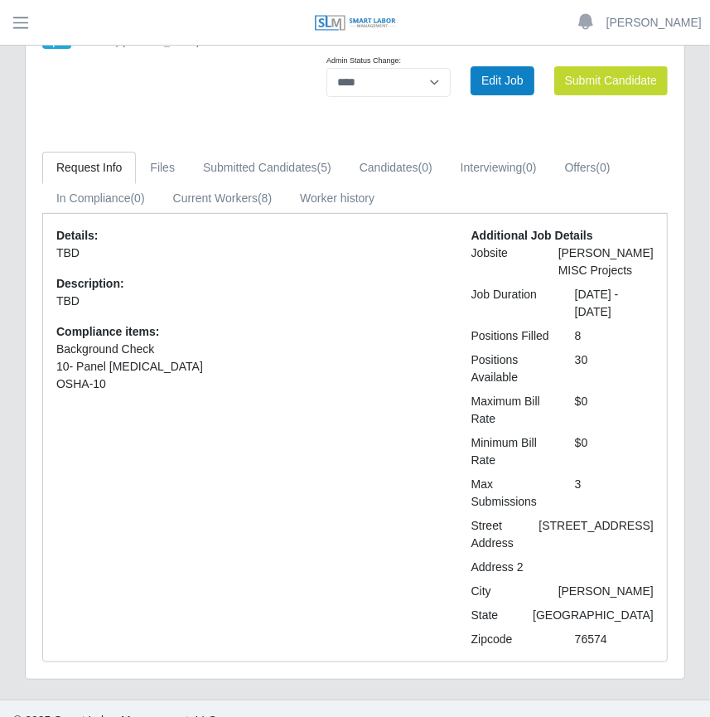
scroll to position [76, 0]
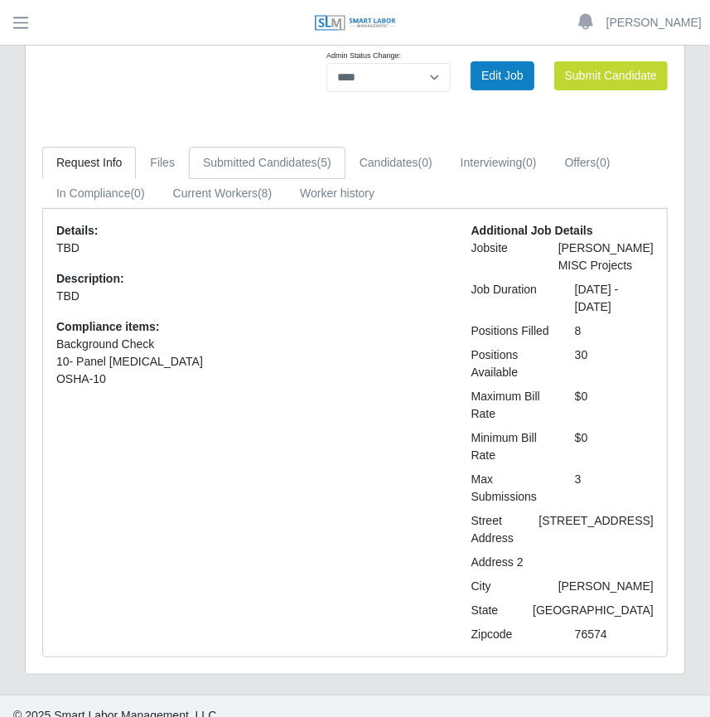
click at [307, 162] on link "Submitted Candidates (5)" at bounding box center [267, 163] width 157 height 32
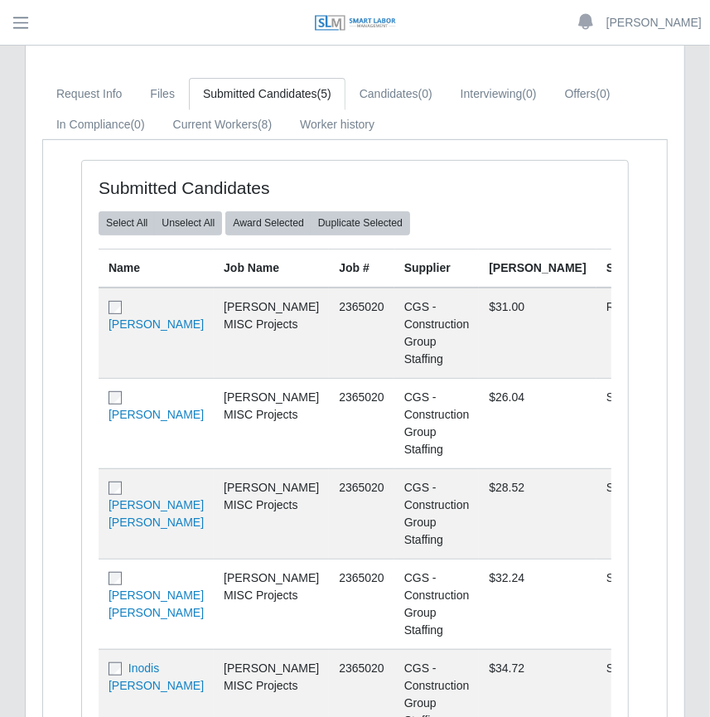
scroll to position [378, 0]
